Goal: Task Accomplishment & Management: Use online tool/utility

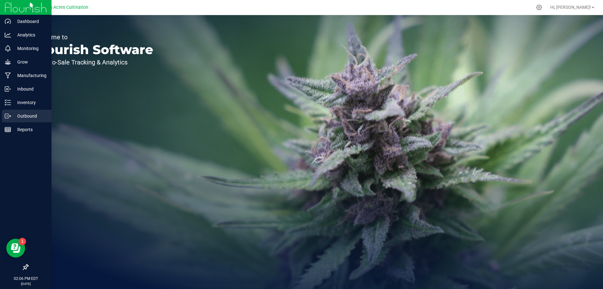
click at [25, 116] on p "Outbound" at bounding box center [30, 116] width 38 height 8
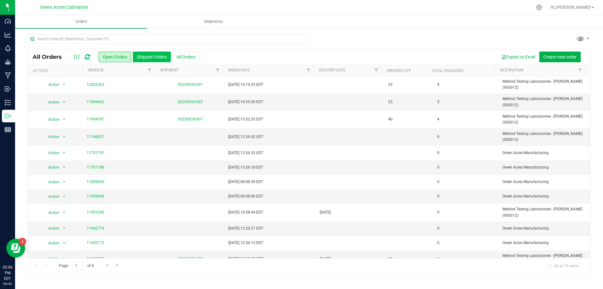
click at [155, 59] on button "Shipped Orders" at bounding box center [152, 57] width 38 height 11
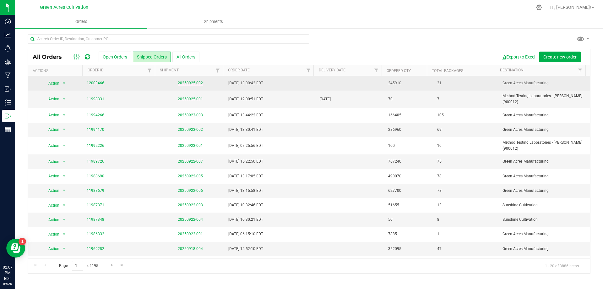
click at [188, 84] on link "20250925-002" at bounding box center [190, 83] width 25 height 4
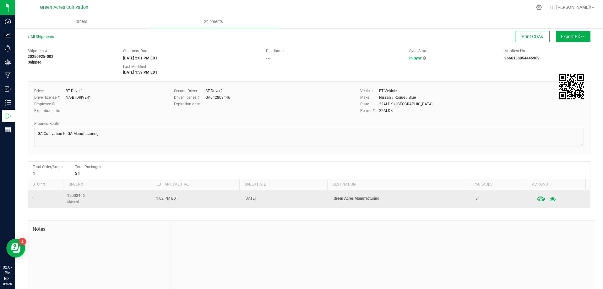
click at [548, 201] on button "button" at bounding box center [552, 199] width 11 height 14
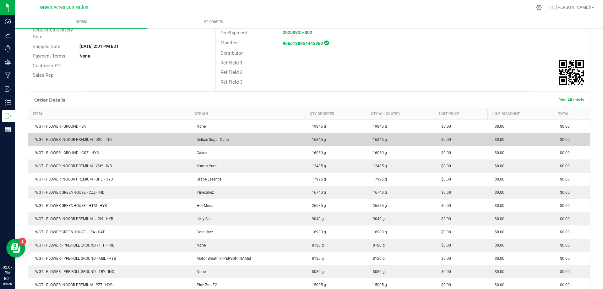
scroll to position [94, 0]
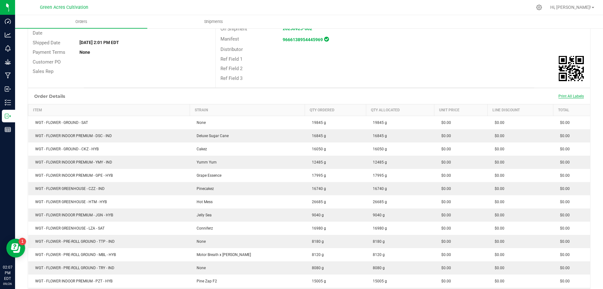
click at [571, 96] on span "Print All Labels" at bounding box center [571, 96] width 25 height 4
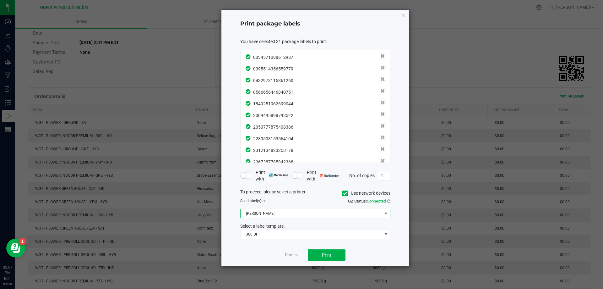
click at [323, 216] on span "[PERSON_NAME]" at bounding box center [312, 213] width 142 height 9
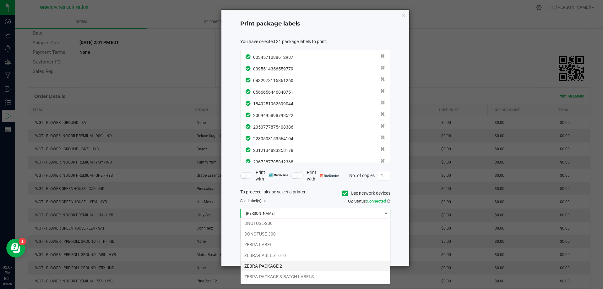
scroll to position [0, 0]
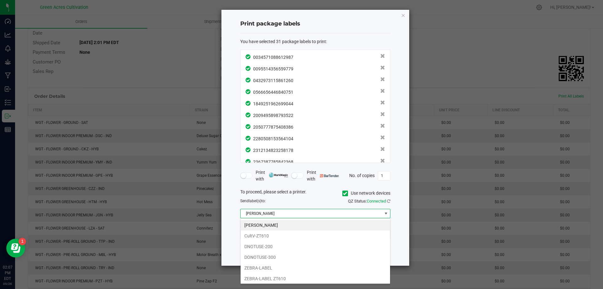
click at [293, 212] on span "[PERSON_NAME]" at bounding box center [312, 213] width 142 height 9
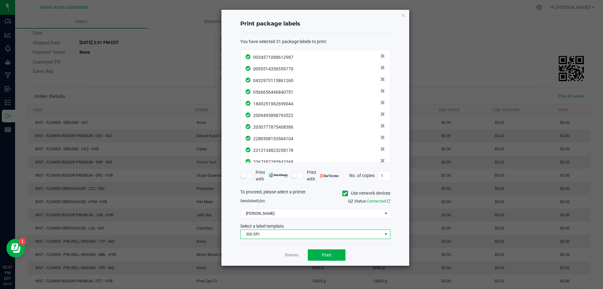
click at [279, 232] on span "300 DPI" at bounding box center [312, 234] width 142 height 9
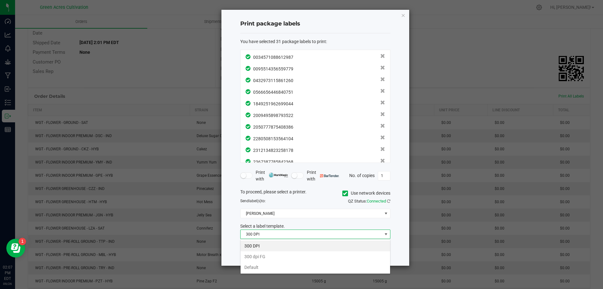
scroll to position [9, 150]
click at [279, 235] on span "300 DPI" at bounding box center [312, 234] width 142 height 9
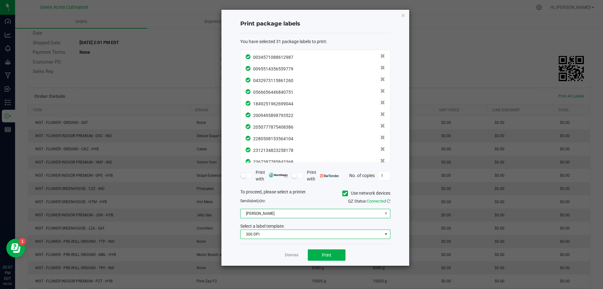
click at [284, 213] on span "[PERSON_NAME]" at bounding box center [312, 213] width 142 height 9
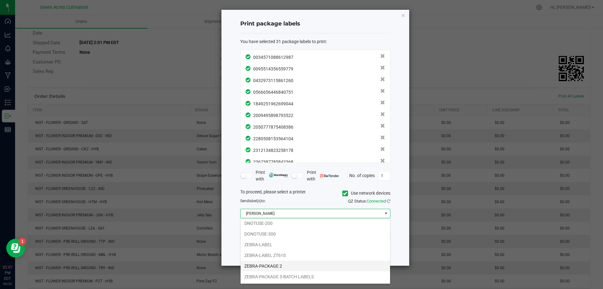
scroll to position [0, 0]
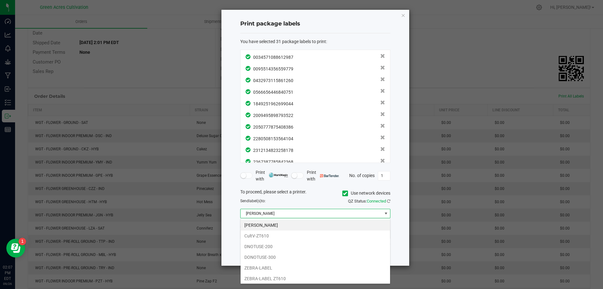
click at [288, 209] on span "[PERSON_NAME]" at bounding box center [312, 213] width 142 height 9
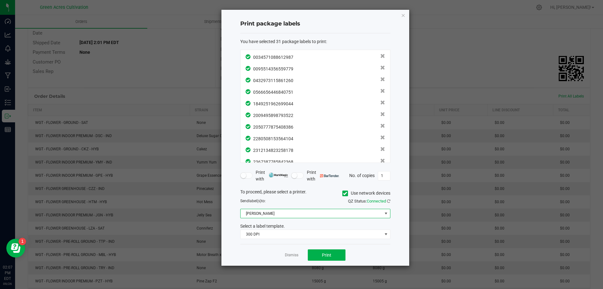
click at [297, 211] on span "[PERSON_NAME]" at bounding box center [312, 213] width 142 height 9
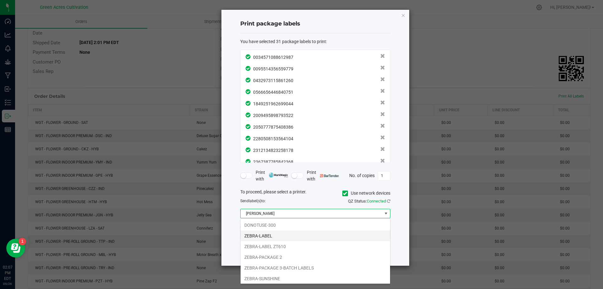
scroll to position [55, 0]
click at [276, 214] on span "[PERSON_NAME]" at bounding box center [312, 213] width 142 height 9
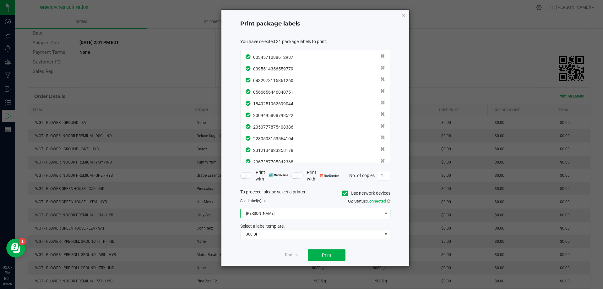
click at [401, 16] on icon "button" at bounding box center [403, 15] width 4 height 8
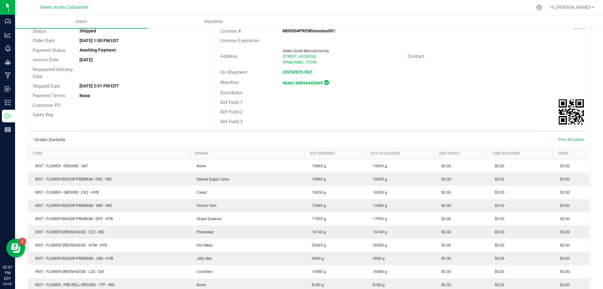
scroll to position [0, 0]
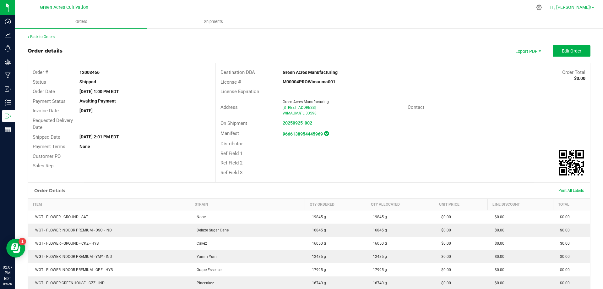
click at [581, 10] on span "Hi, [PERSON_NAME]!" at bounding box center [570, 7] width 41 height 5
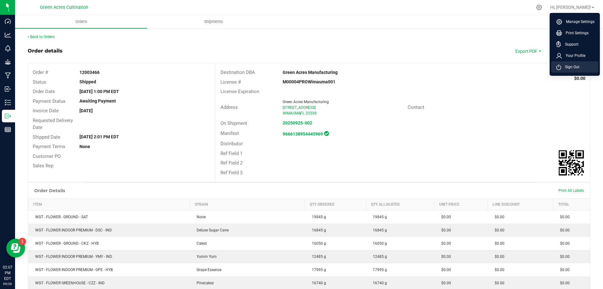
click at [573, 69] on span "Sign Out" at bounding box center [570, 67] width 18 height 6
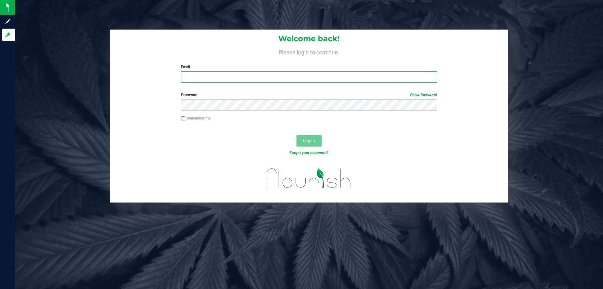
click at [323, 76] on input "Email" at bounding box center [309, 76] width 256 height 11
click at [316, 73] on input "Email" at bounding box center [309, 76] width 256 height 11
type input "[EMAIL_ADDRESS][DOMAIN_NAME]"
click at [310, 136] on button "Log In" at bounding box center [309, 140] width 25 height 11
